Goal: Information Seeking & Learning: Understand process/instructions

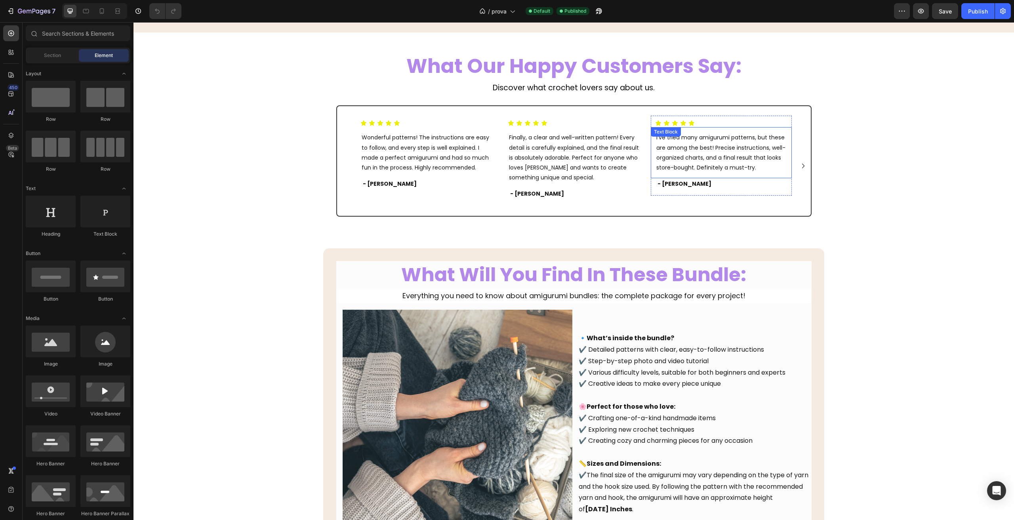
scroll to position [1228, 0]
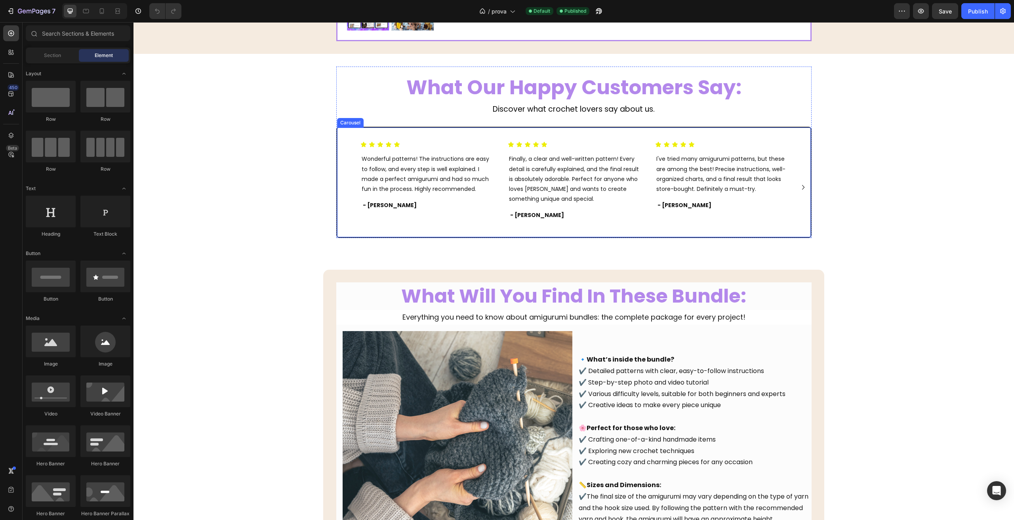
click at [802, 184] on icon "Carousel Next Arrow" at bounding box center [803, 188] width 10 height 10
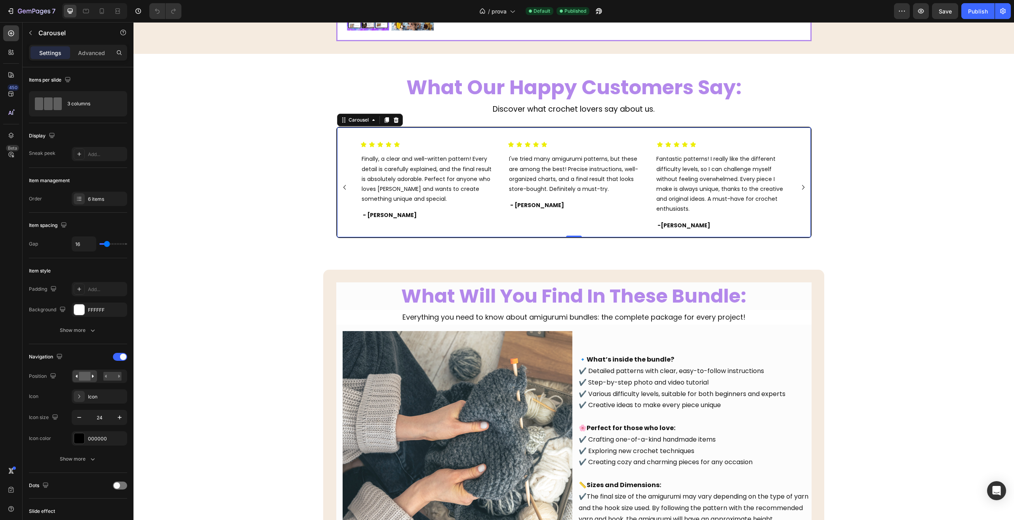
click at [803, 187] on icon "Carousel Next Arrow" at bounding box center [803, 188] width 10 height 10
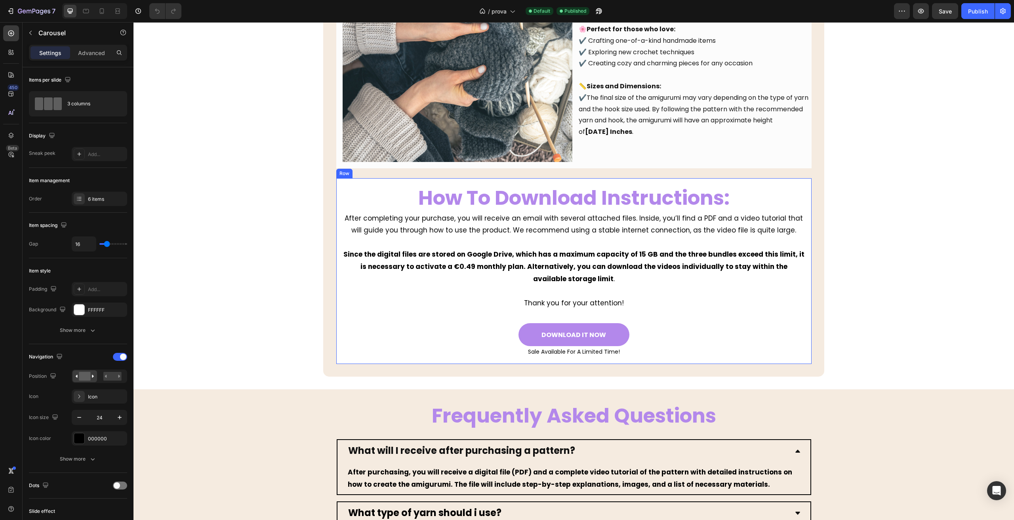
scroll to position [1743, 0]
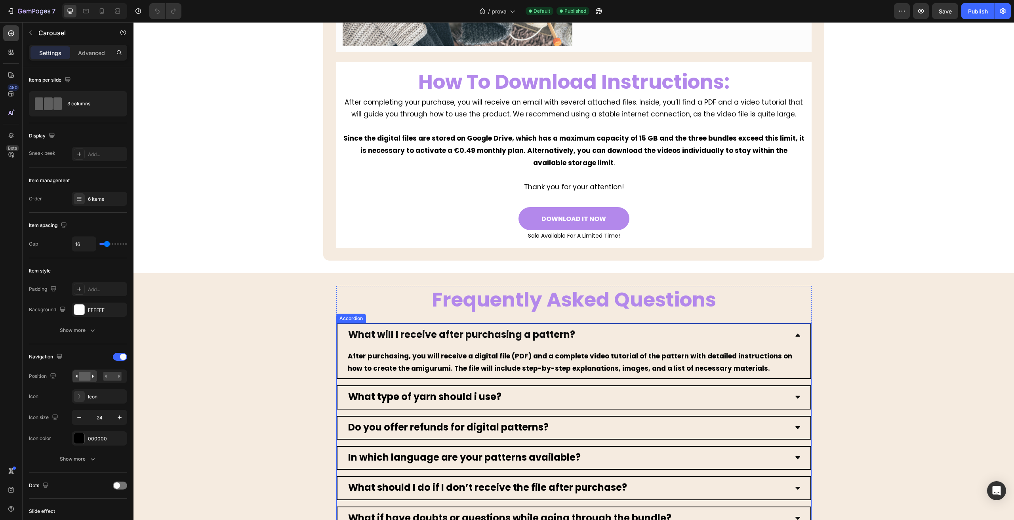
click at [799, 333] on div "What will I receive after purchasing a pattern?" at bounding box center [573, 335] width 473 height 22
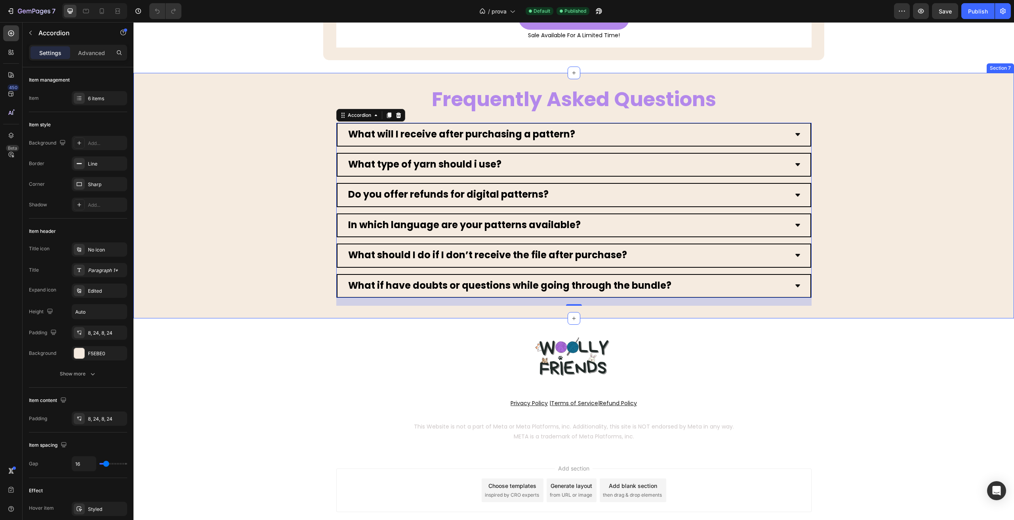
scroll to position [1980, 0]
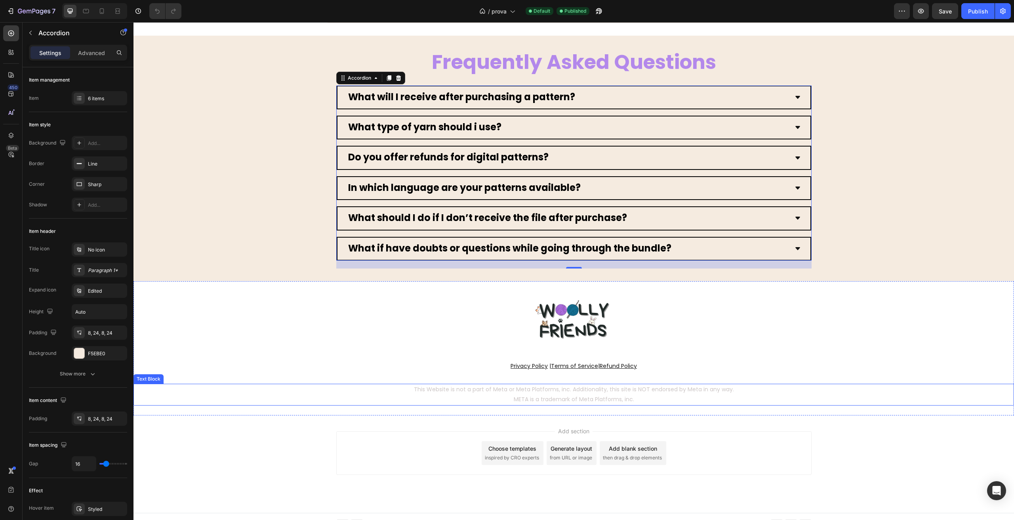
click at [338, 400] on p "META is a trademark of Meta Platforms, inc." at bounding box center [573, 399] width 879 height 10
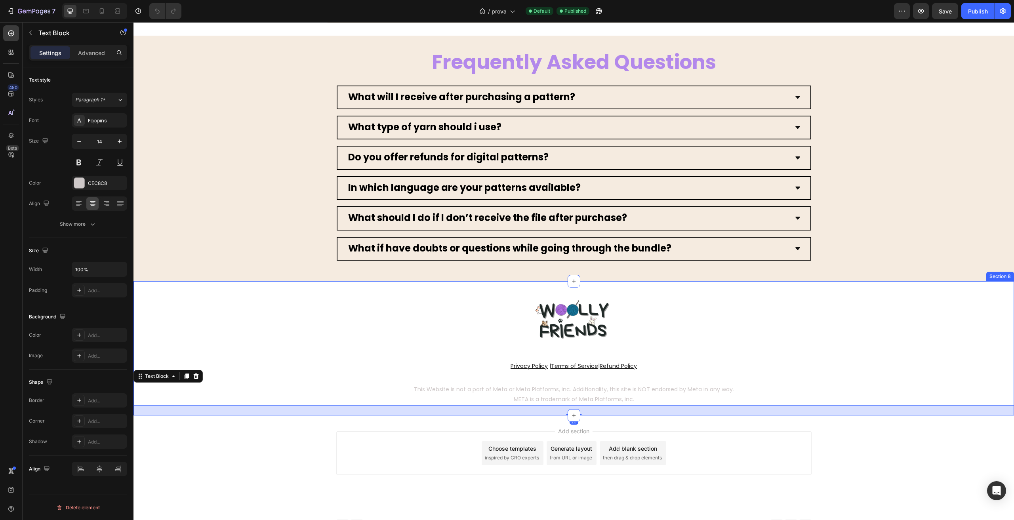
click at [303, 354] on div "Image Privacy Policy | Terms of Service | Refund Policy Text Block Row This Web…" at bounding box center [573, 348] width 880 height 134
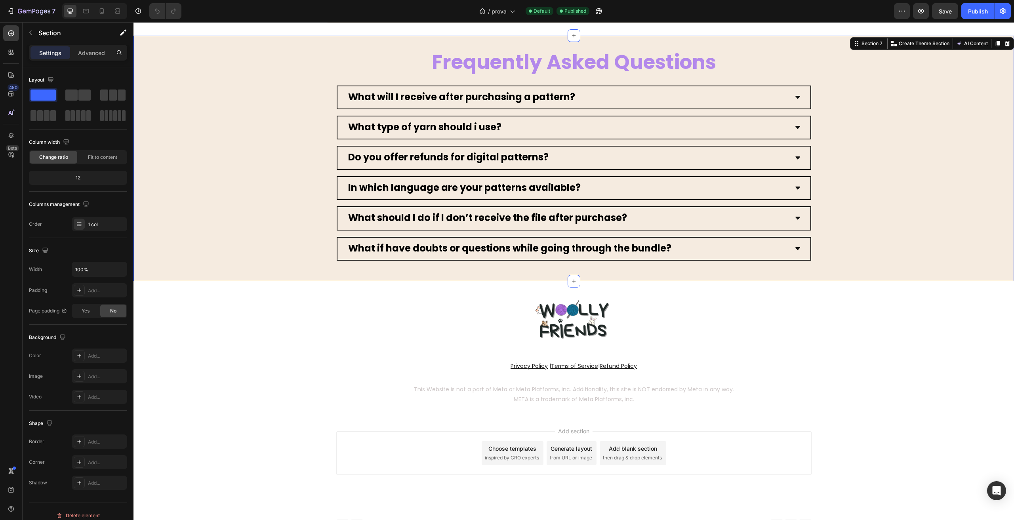
click at [862, 120] on div "frequently asked questions Heading What will I receive after purchasing a patte…" at bounding box center [573, 158] width 880 height 220
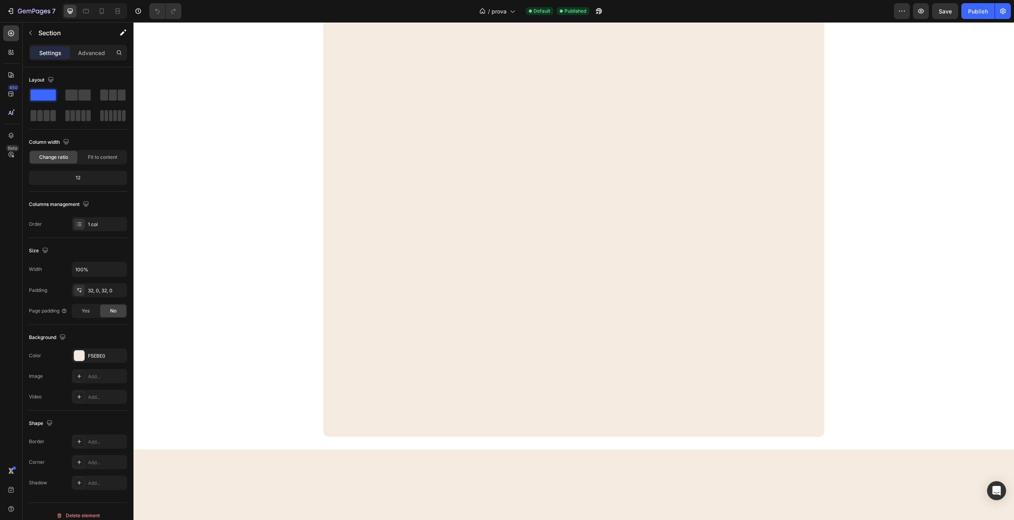
scroll to position [0, 0]
